Goal: Task Accomplishment & Management: Manage account settings

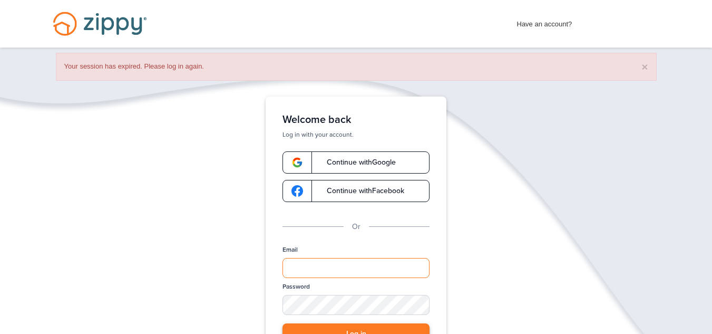
type input "**********"
click at [358, 330] on button "Log in" at bounding box center [355, 334] width 147 height 22
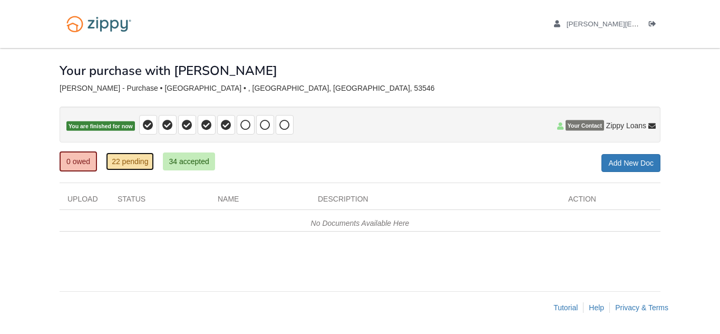
click at [131, 162] on link "22 pending" at bounding box center [130, 161] width 48 height 18
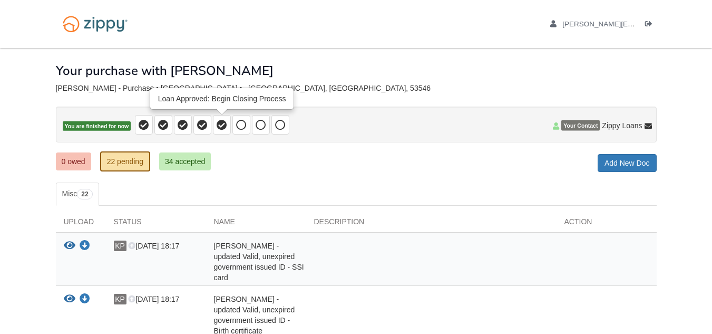
click at [221, 124] on icon at bounding box center [222, 125] width 11 height 11
click at [223, 129] on icon at bounding box center [222, 125] width 11 height 11
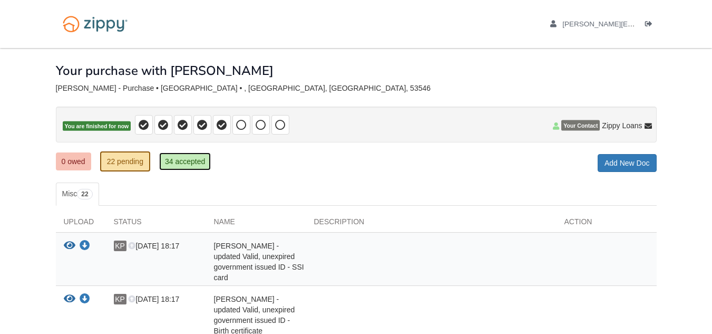
click at [188, 163] on link "34 accepted" at bounding box center [185, 161] width 52 height 18
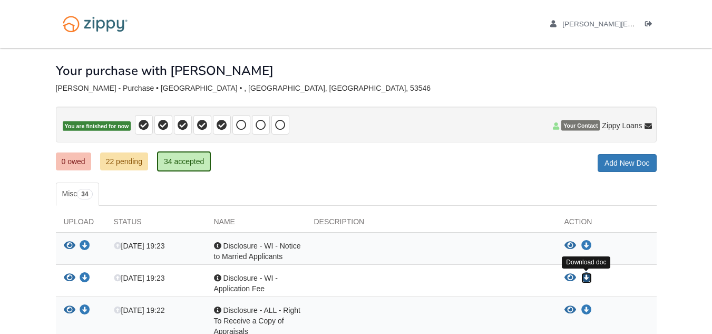
click at [588, 276] on icon "Download Disclosure - WI - Application Fee" at bounding box center [586, 277] width 11 height 11
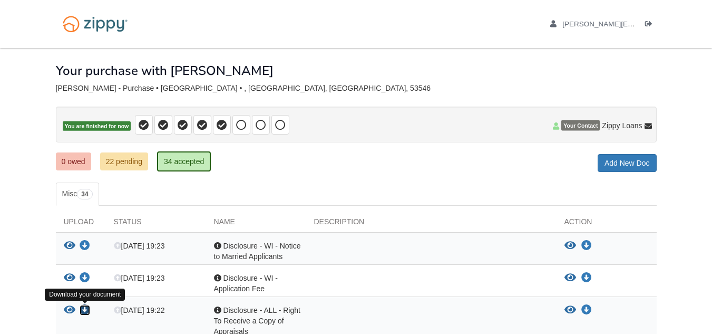
click at [88, 308] on icon "Download Disclosure - ALL - Right To Receive a Copy of Appraisals" at bounding box center [85, 310] width 11 height 11
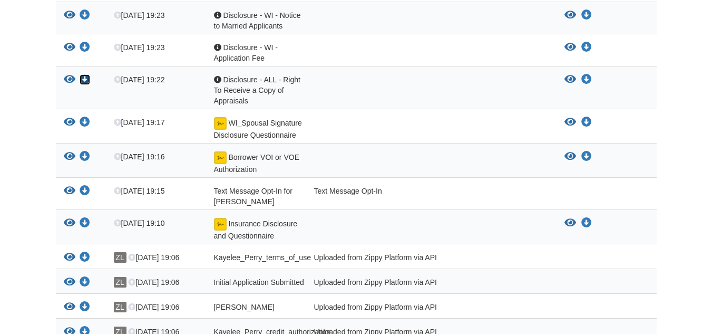
scroll to position [228, 0]
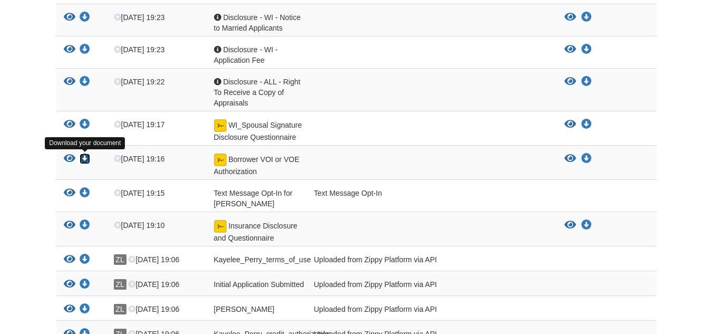
click at [83, 160] on icon "Download Borrower VOI or VOE Authorization" at bounding box center [85, 158] width 11 height 11
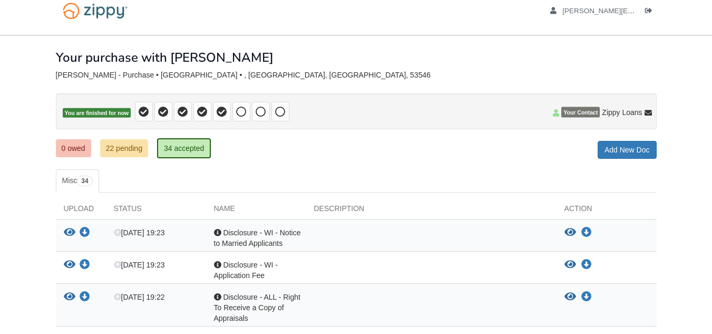
scroll to position [0, 0]
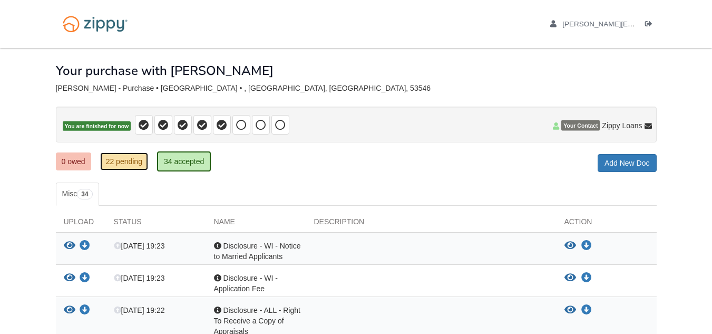
click at [123, 162] on link "22 pending" at bounding box center [124, 161] width 48 height 18
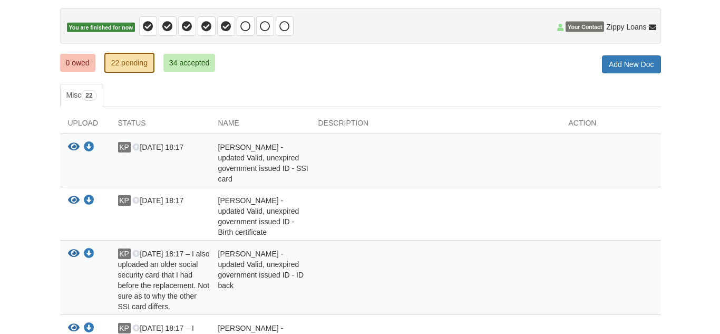
scroll to position [96, 0]
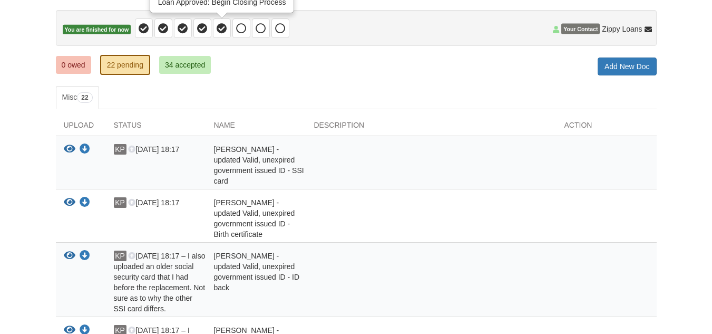
click at [227, 30] on icon at bounding box center [222, 28] width 11 height 11
click at [248, 133] on div "Name" at bounding box center [256, 128] width 100 height 16
